Goal: Communication & Community: Answer question/provide support

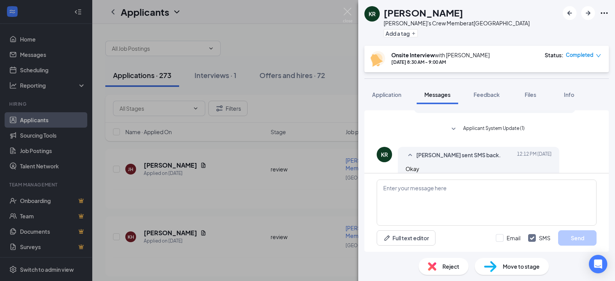
scroll to position [162, 0]
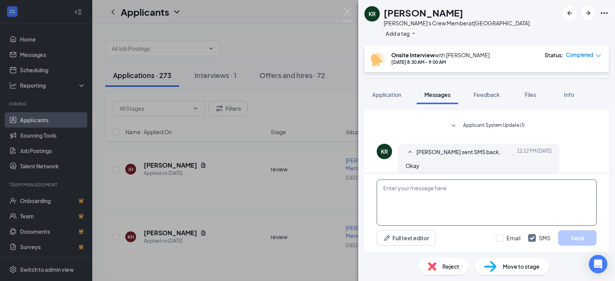
click at [413, 202] on textarea at bounding box center [487, 203] width 220 height 46
click at [552, 248] on div "okay Full text editor Email SMS Send" at bounding box center [486, 212] width 245 height 78
click at [404, 187] on textarea "okay" at bounding box center [487, 203] width 220 height 46
type textarea "okay great!!"
click at [594, 242] on button "Send" at bounding box center [577, 237] width 38 height 15
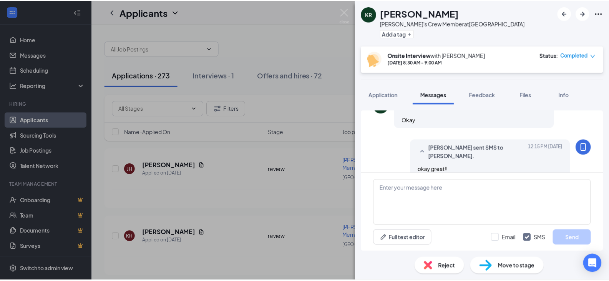
scroll to position [211, 0]
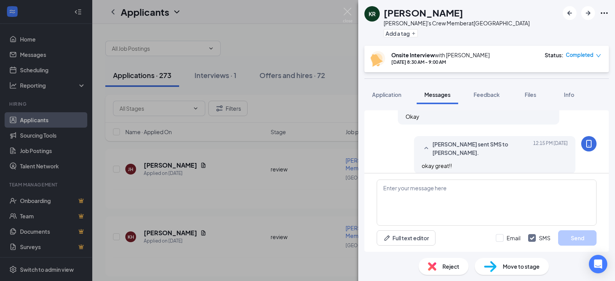
drag, startPoint x: 271, startPoint y: 37, endPoint x: 231, endPoint y: 1, distance: 53.6
click at [267, 30] on div "KR [PERSON_NAME] [PERSON_NAME]'s Crew Member at [GEOGRAPHIC_DATA] Add a tag Ons…" at bounding box center [307, 140] width 615 height 281
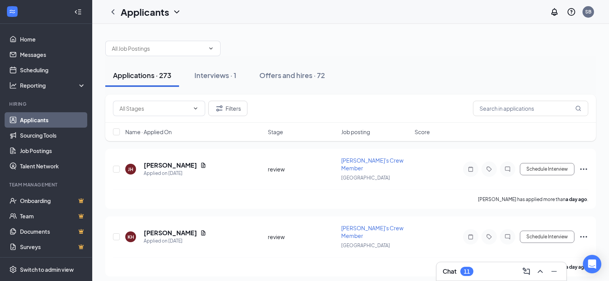
click at [45, 121] on link "Applicants" at bounding box center [53, 119] width 66 height 15
click at [34, 38] on link "Home" at bounding box center [53, 39] width 66 height 15
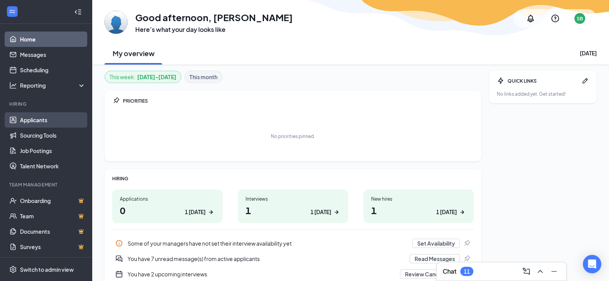
click at [42, 120] on link "Applicants" at bounding box center [53, 119] width 66 height 15
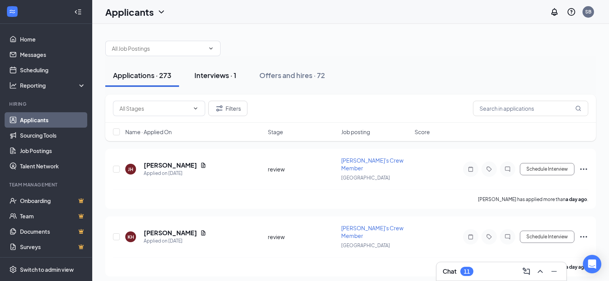
click at [220, 77] on div "Interviews · 1" at bounding box center [216, 75] width 42 height 10
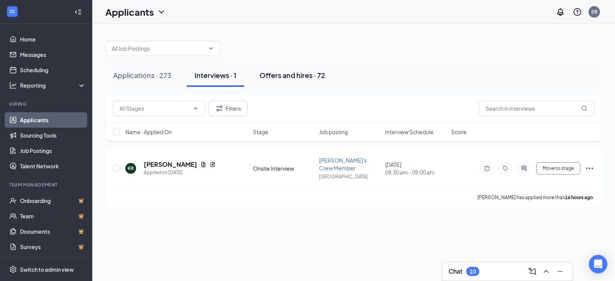
click at [276, 76] on div "Offers and hires · 72" at bounding box center [293, 75] width 66 height 10
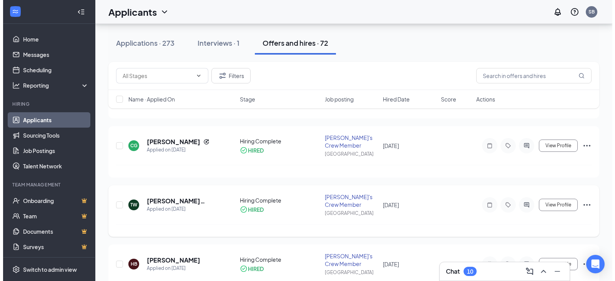
scroll to position [154, 0]
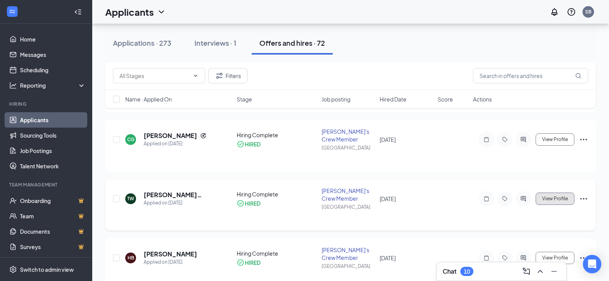
click at [544, 195] on button "View Profile" at bounding box center [555, 199] width 39 height 12
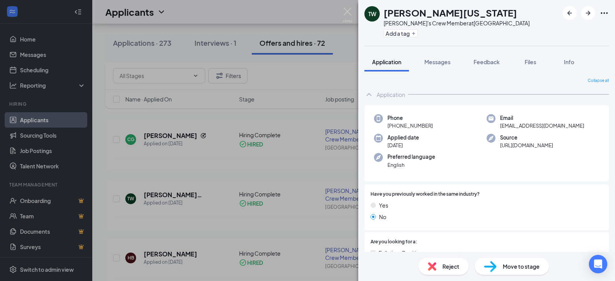
click at [306, 72] on div "TW [PERSON_NAME][US_STATE] Wendy's Crew Member at [GEOGRAPHIC_DATA] Add a tag A…" at bounding box center [307, 140] width 615 height 281
